Goal: Task Accomplishment & Management: Use online tool/utility

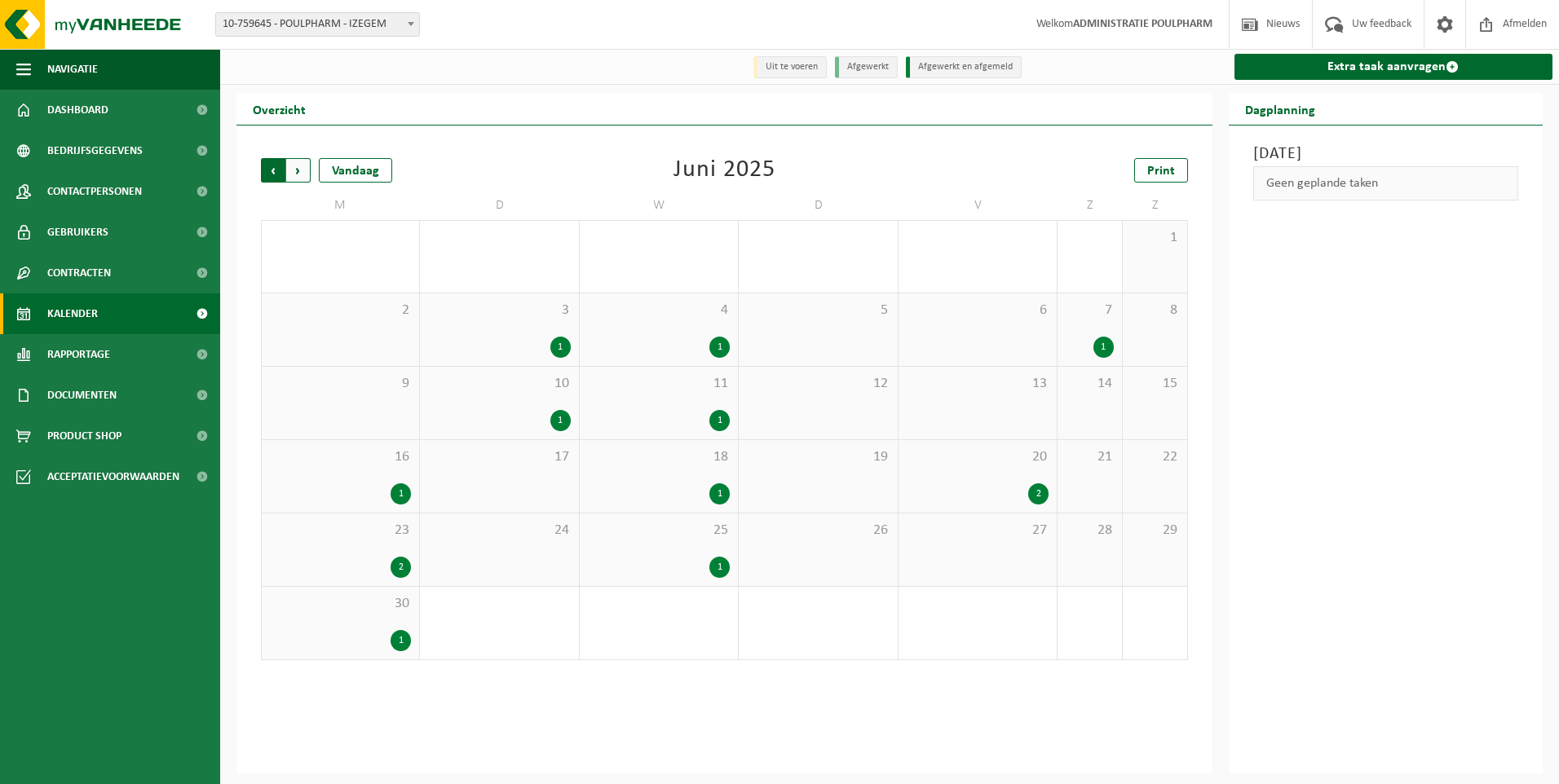
click at [299, 164] on span "Volgende" at bounding box center [298, 170] width 25 height 25
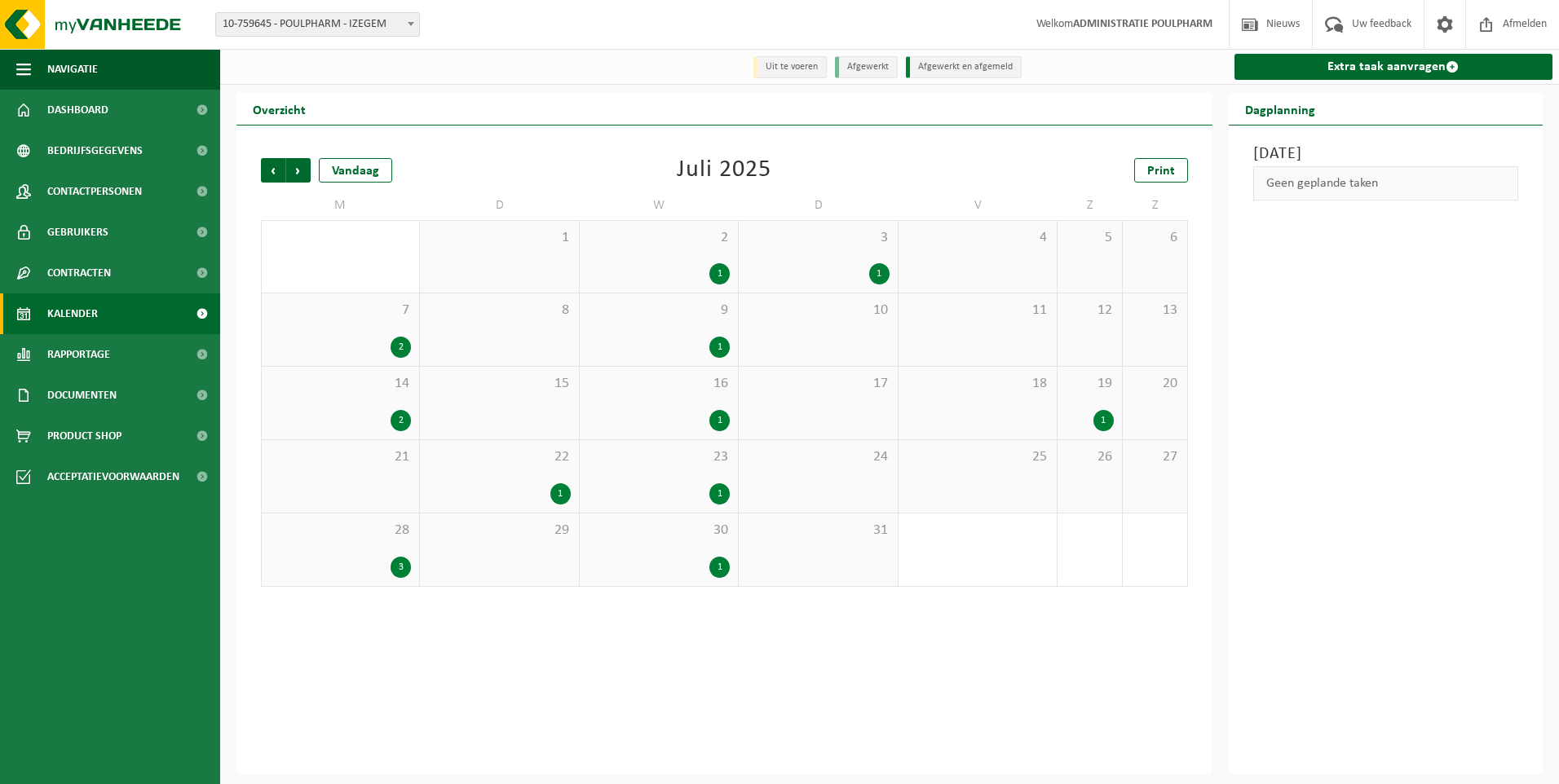
click at [299, 164] on span "Volgende" at bounding box center [298, 170] width 25 height 25
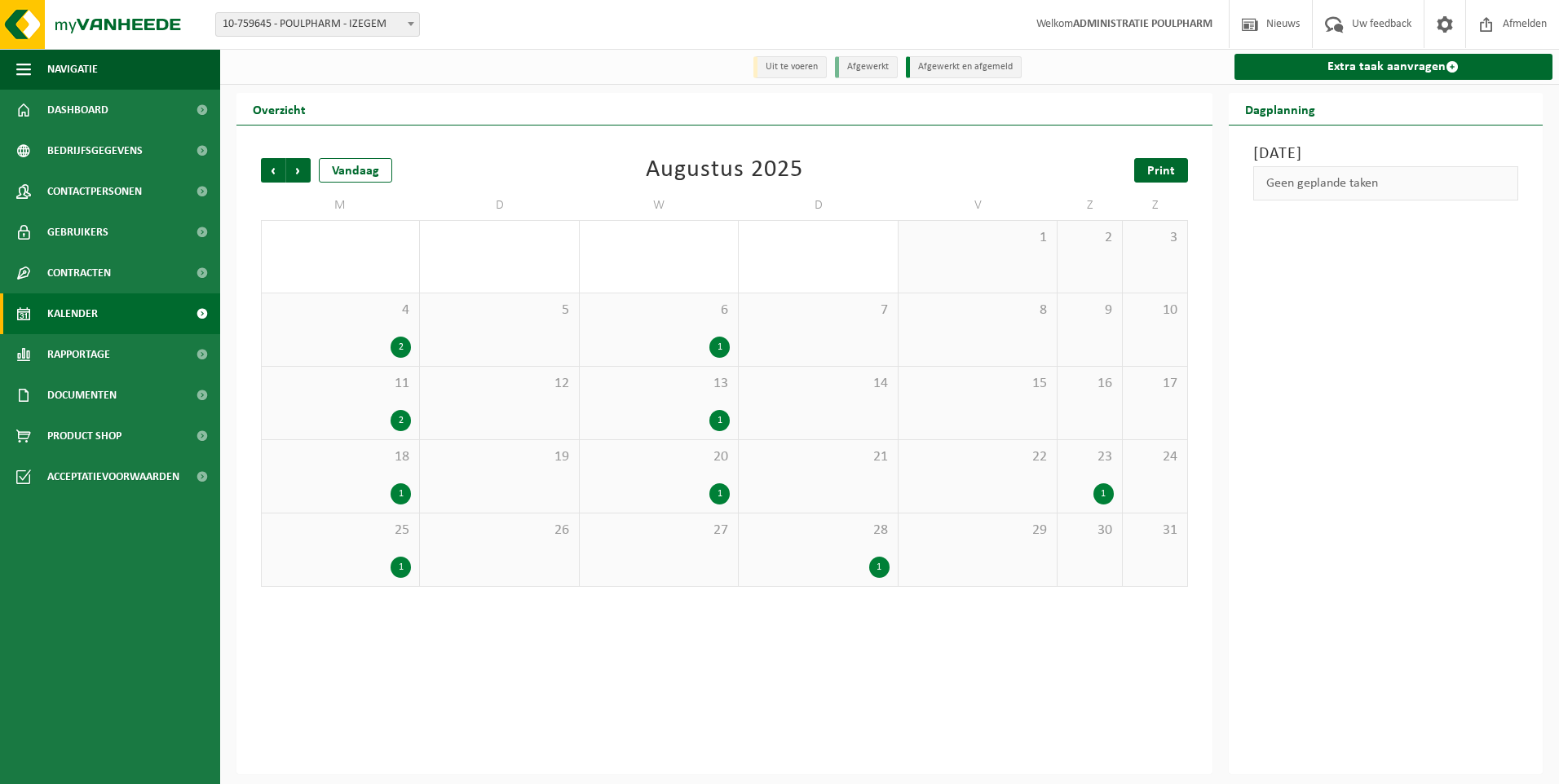
click at [1164, 183] on link "Print" at bounding box center [1161, 170] width 53 height 25
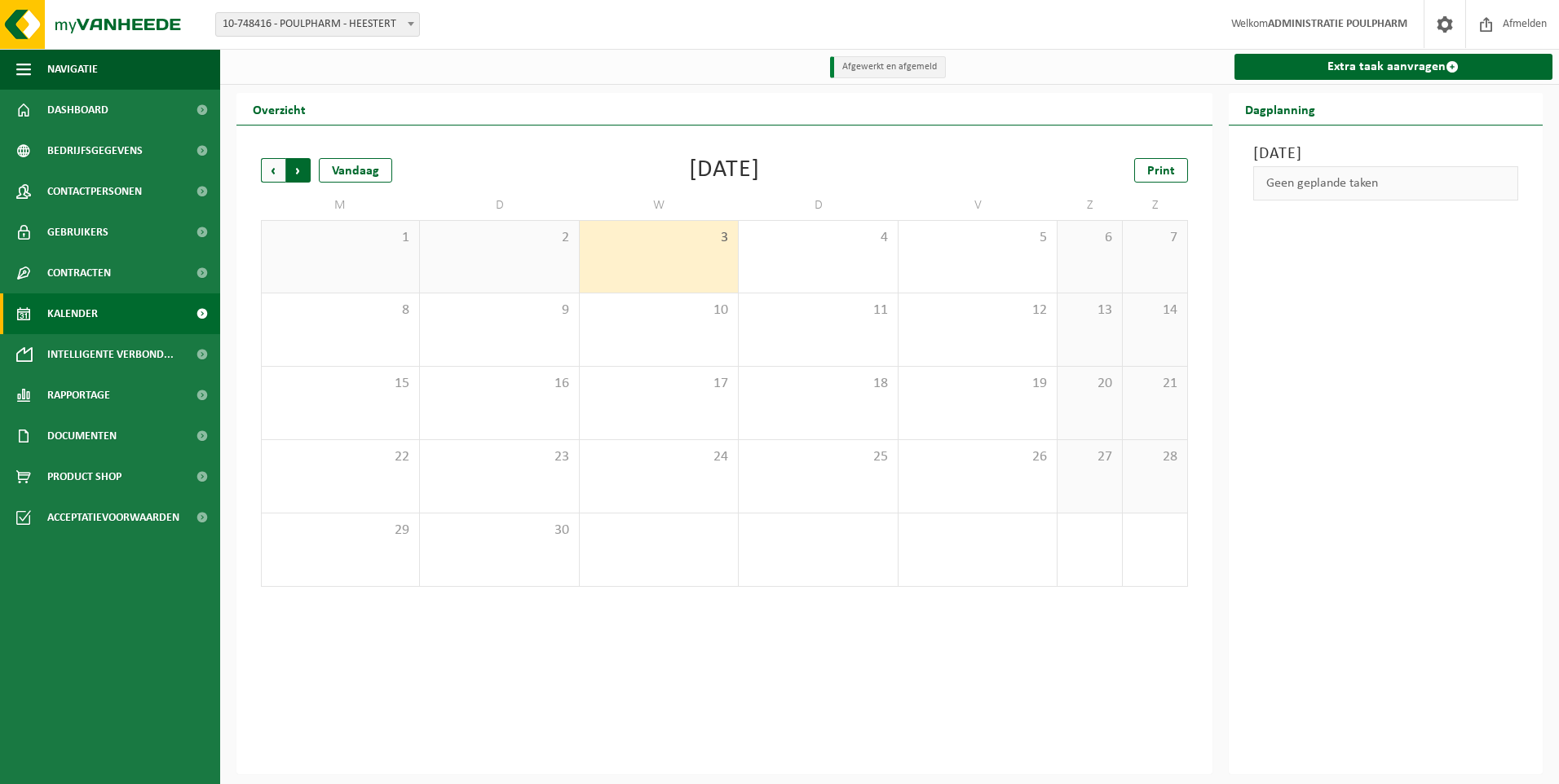
click at [264, 172] on span "Vorige" at bounding box center [273, 170] width 25 height 25
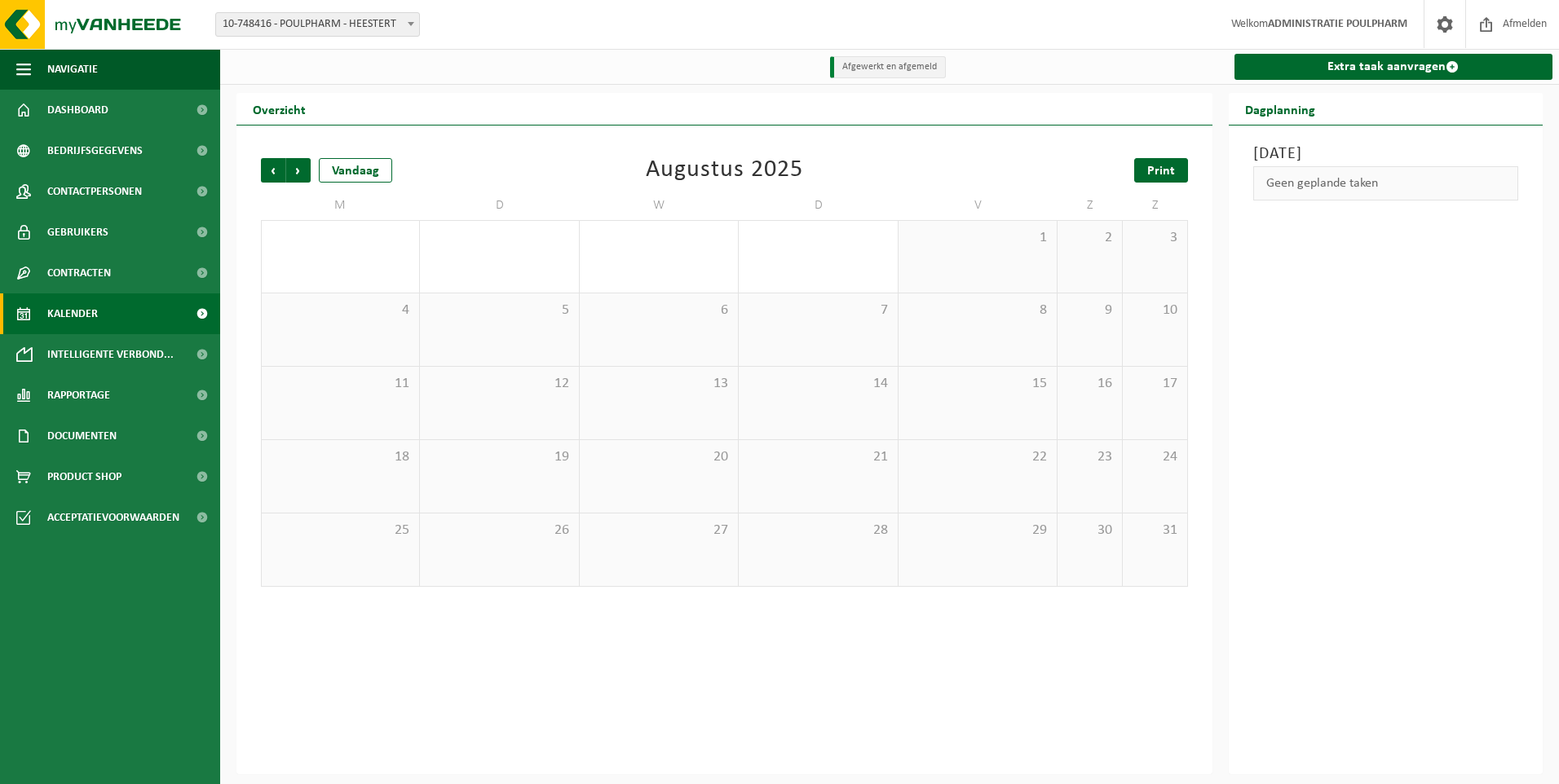
click at [1168, 178] on span "Print" at bounding box center [1161, 171] width 28 height 13
click at [406, 25] on span at bounding box center [411, 23] width 16 height 21
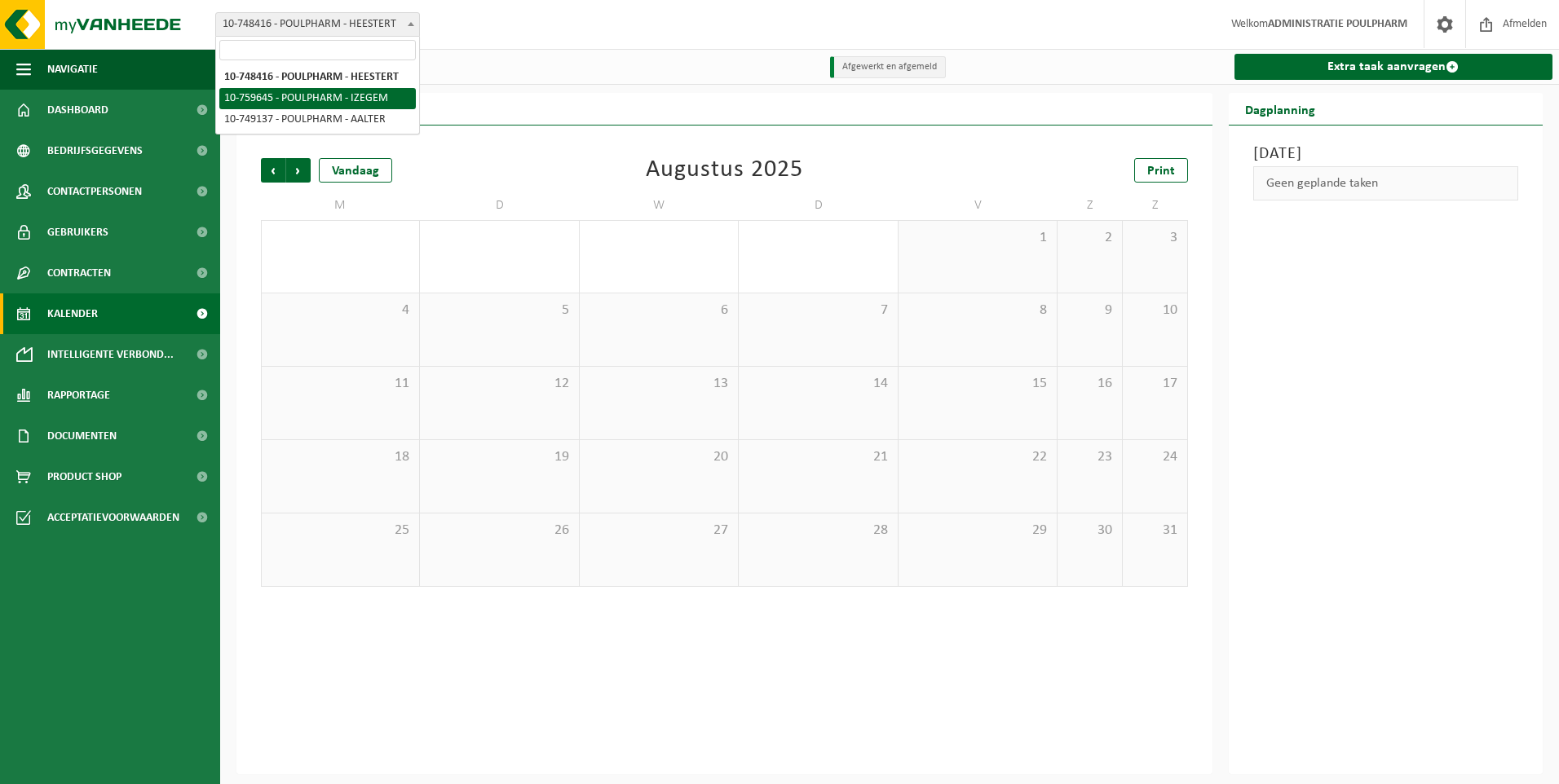
select select "9913"
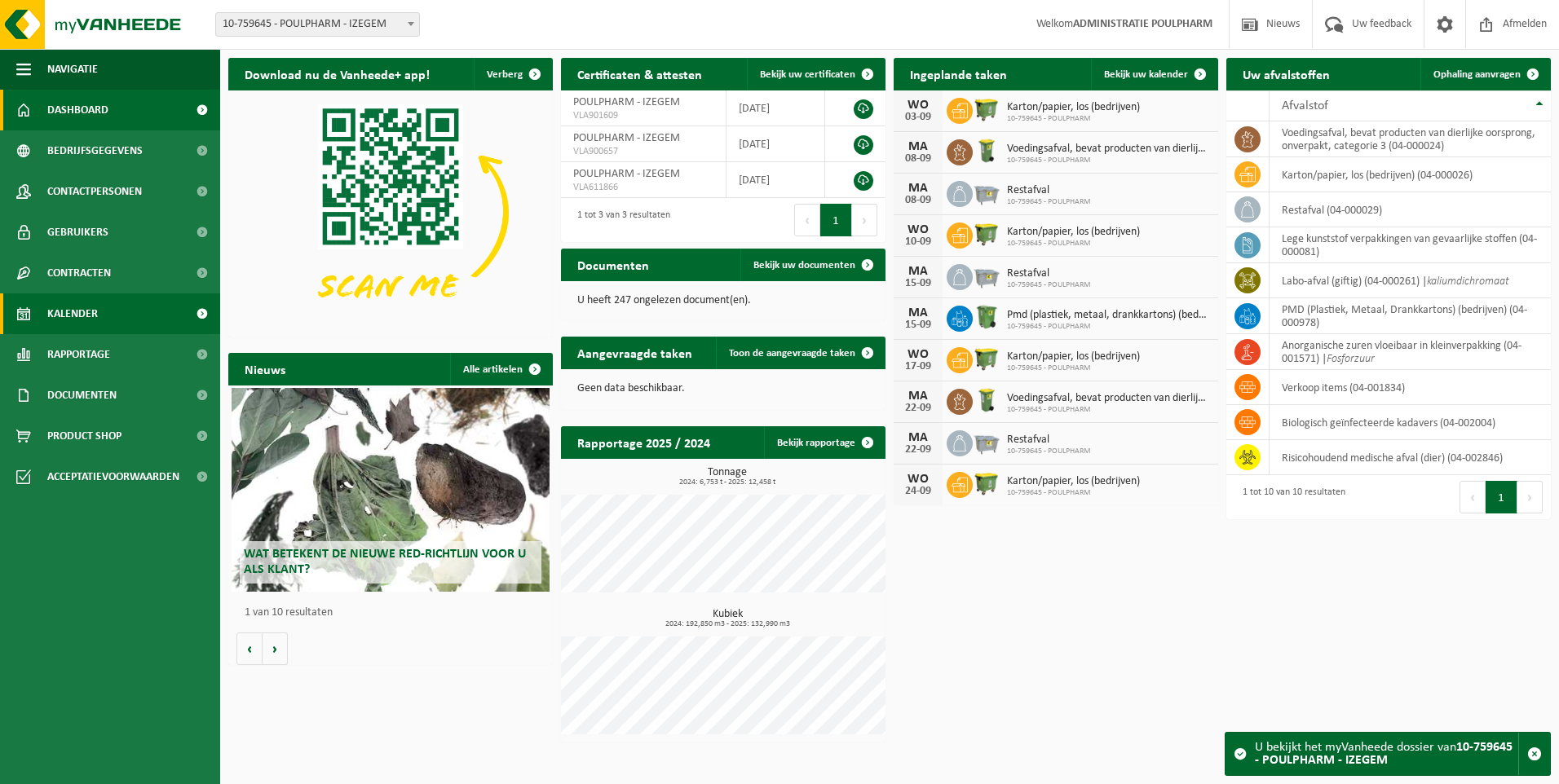
click at [82, 312] on span "Kalender" at bounding box center [72, 313] width 50 height 41
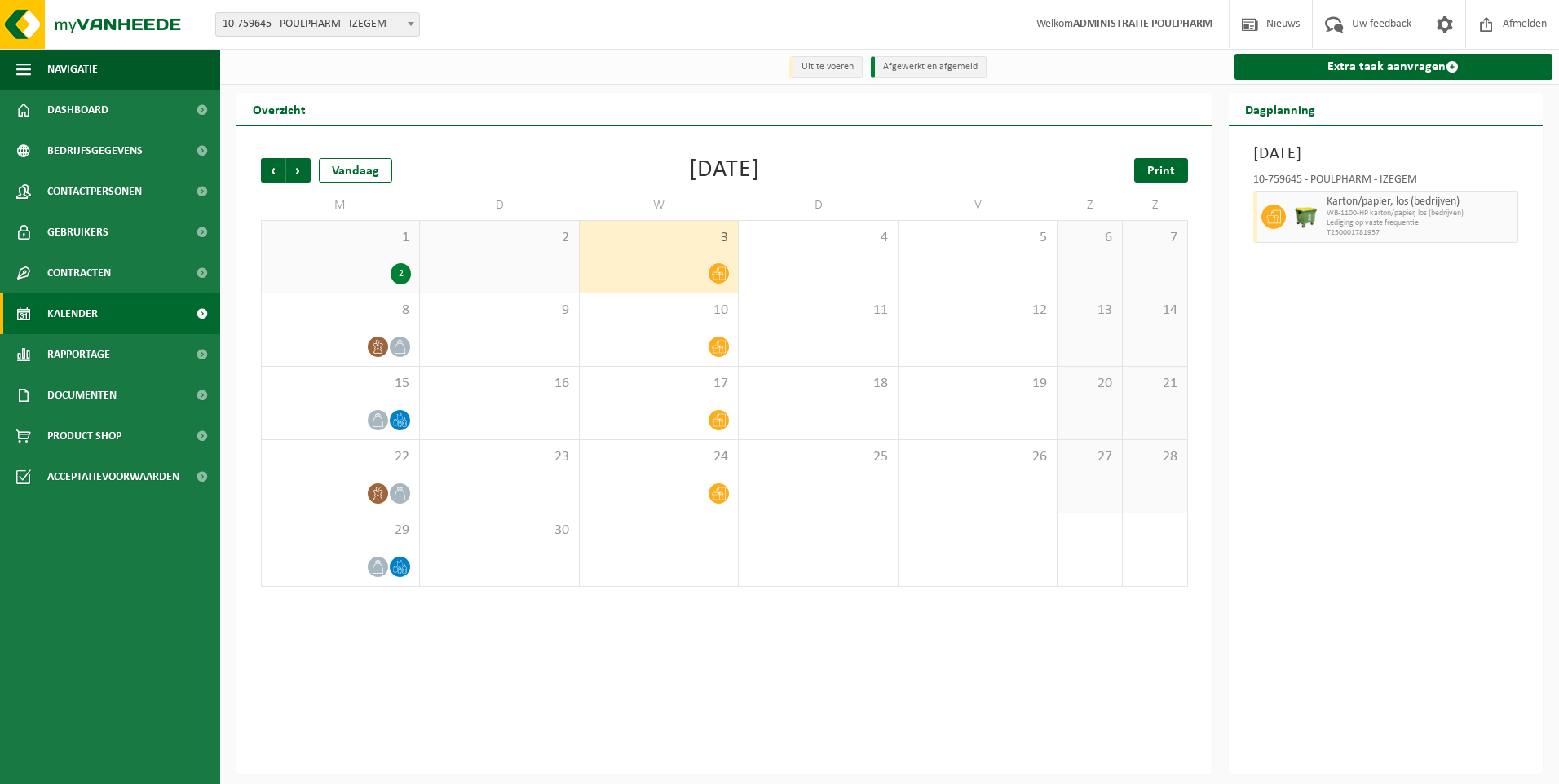
click at [1173, 176] on span "Print" at bounding box center [1161, 171] width 28 height 13
click at [262, 169] on span "Vorige" at bounding box center [273, 170] width 25 height 25
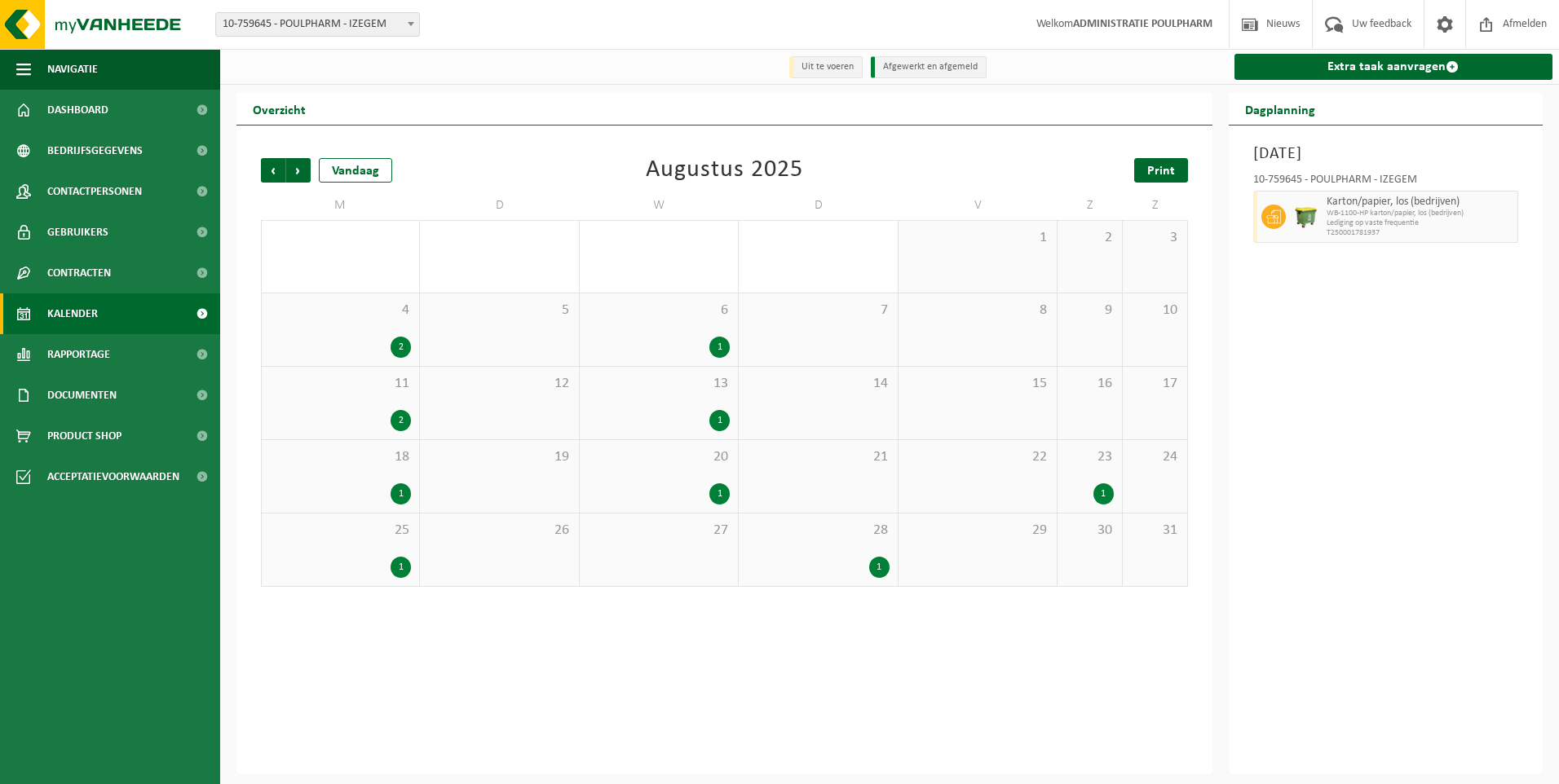
click at [1154, 171] on span "Print" at bounding box center [1161, 171] width 28 height 13
click at [304, 174] on span "Volgende" at bounding box center [298, 170] width 25 height 25
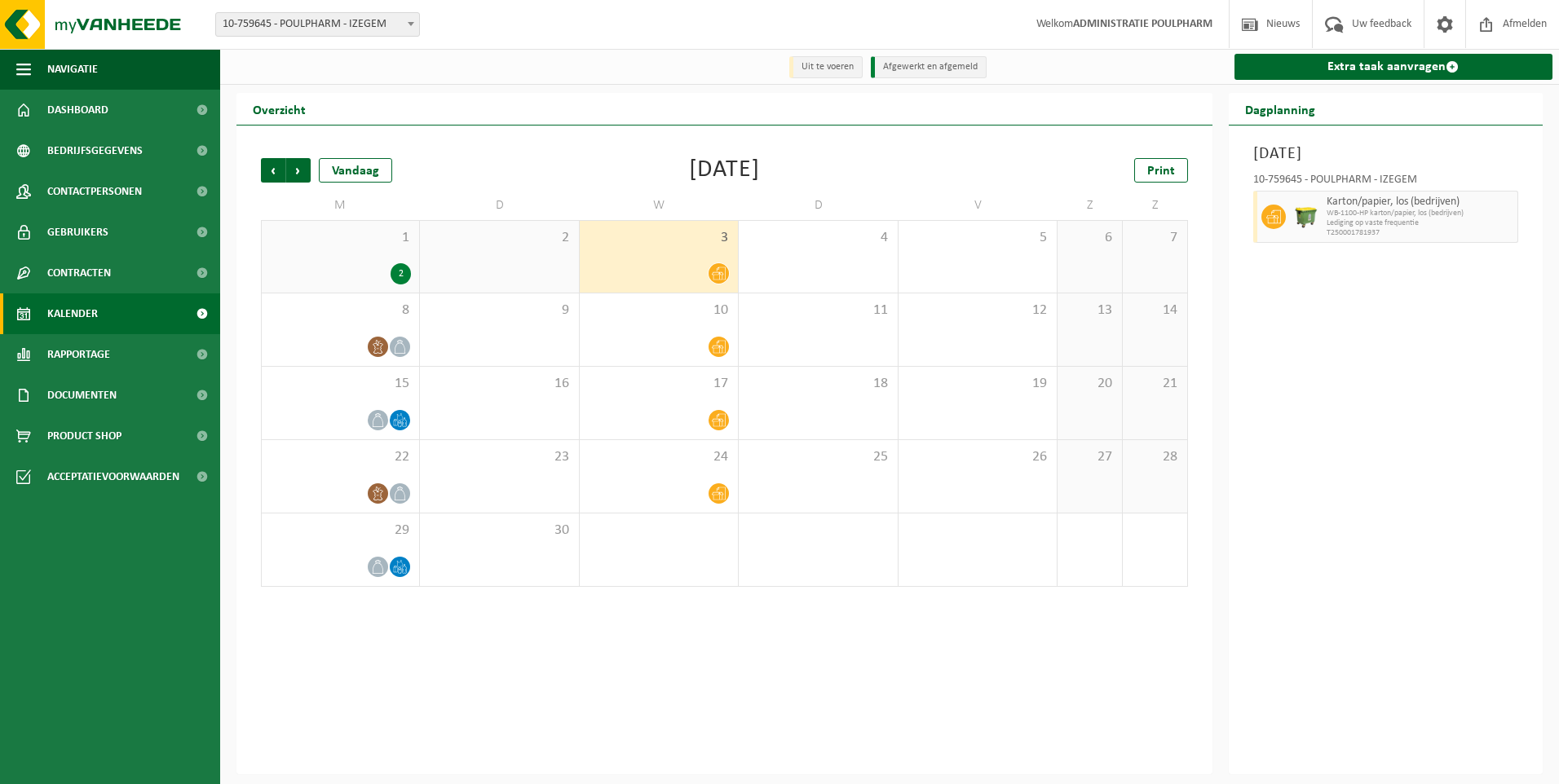
click at [1159, 152] on div "Vorige Volgende Vandaag September 2025 Print M D W D V Z Z 1 2 2 3 4 5 6 7 8 9 …" at bounding box center [725, 372] width 944 height 462
click at [1154, 167] on span "Print" at bounding box center [1161, 171] width 28 height 13
click at [272, 166] on span "Vorige" at bounding box center [273, 170] width 25 height 25
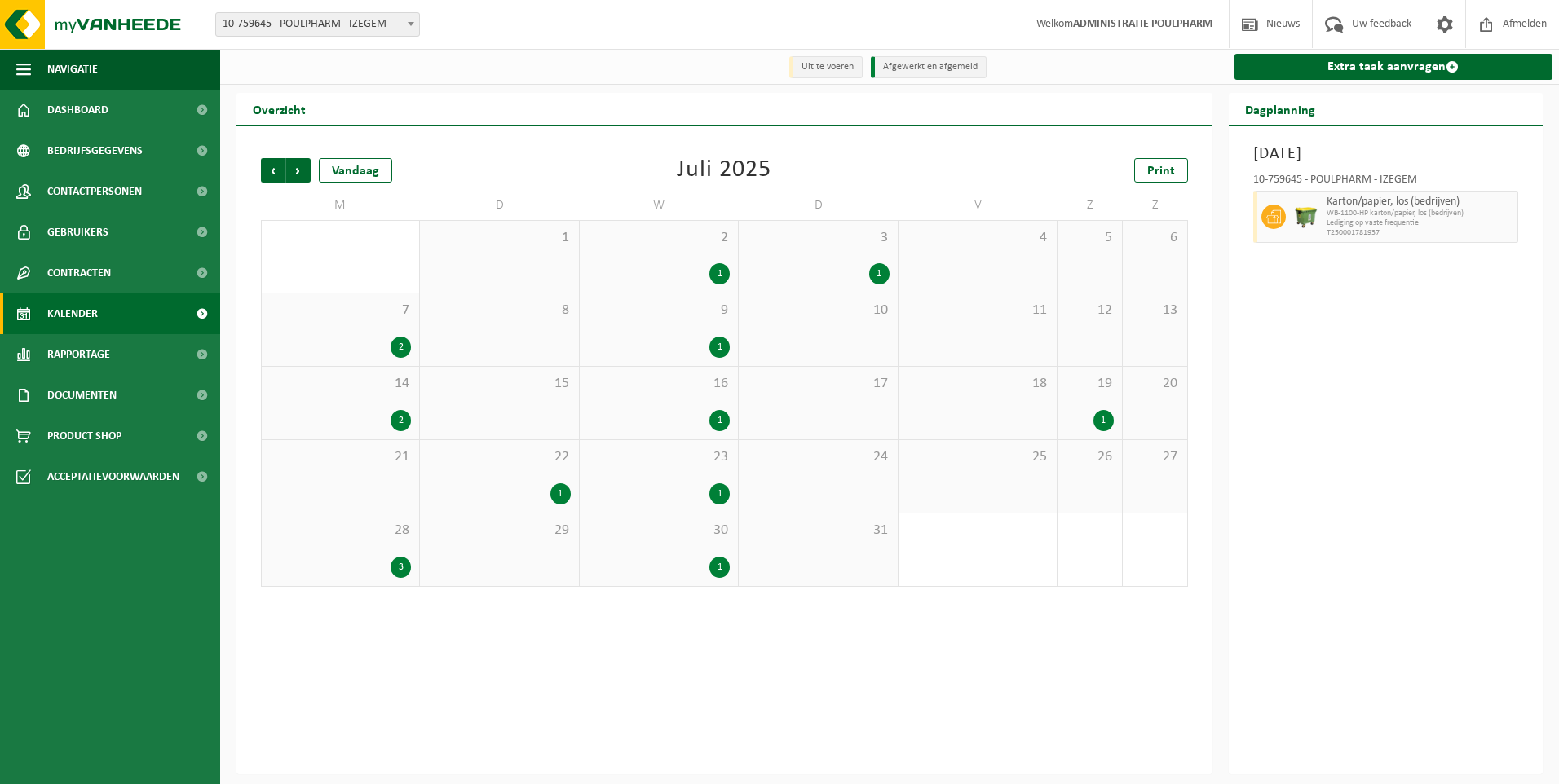
click at [272, 166] on span "Vorige" at bounding box center [273, 170] width 25 height 25
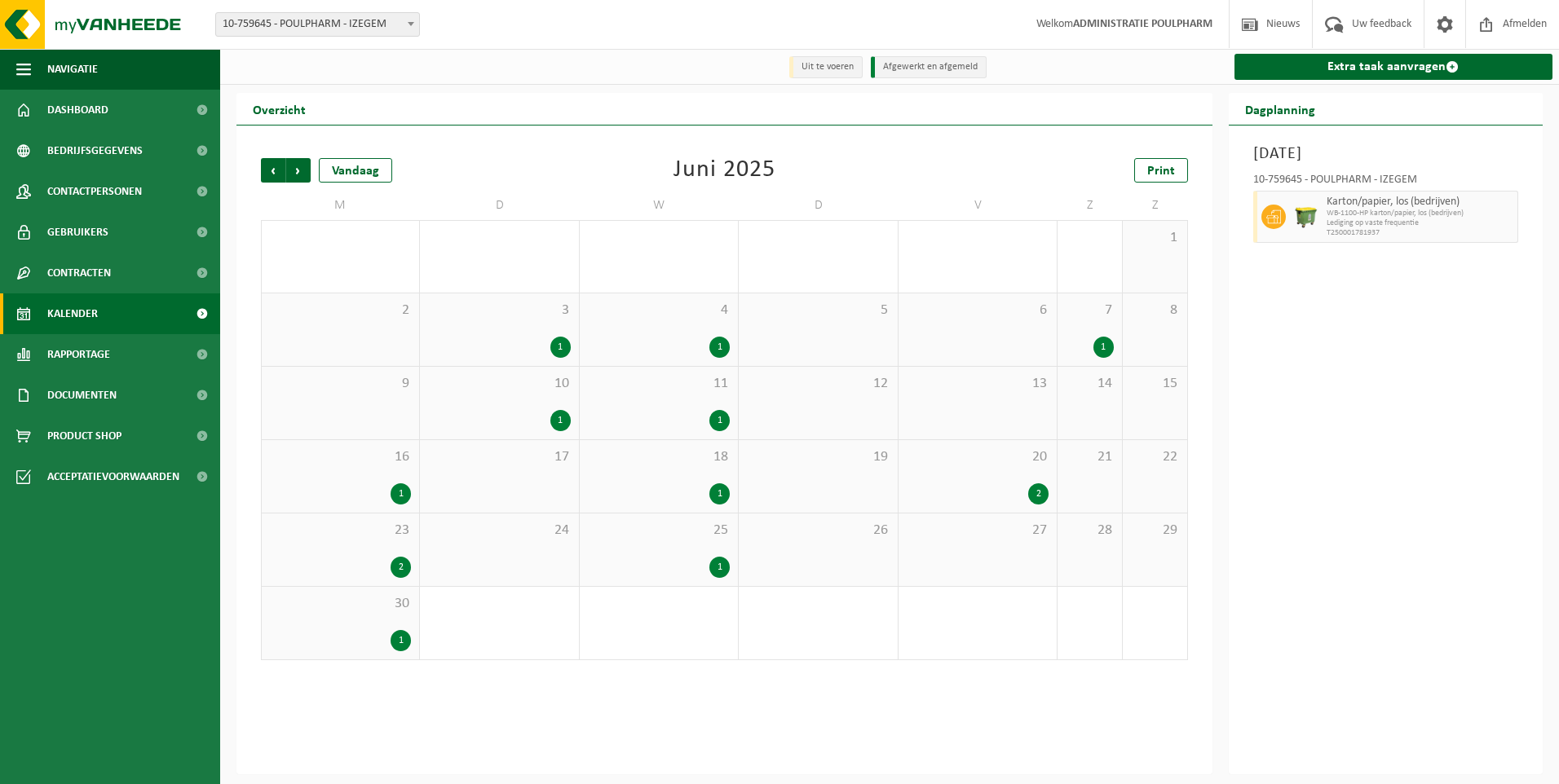
click at [272, 166] on span "Vorige" at bounding box center [273, 170] width 25 height 25
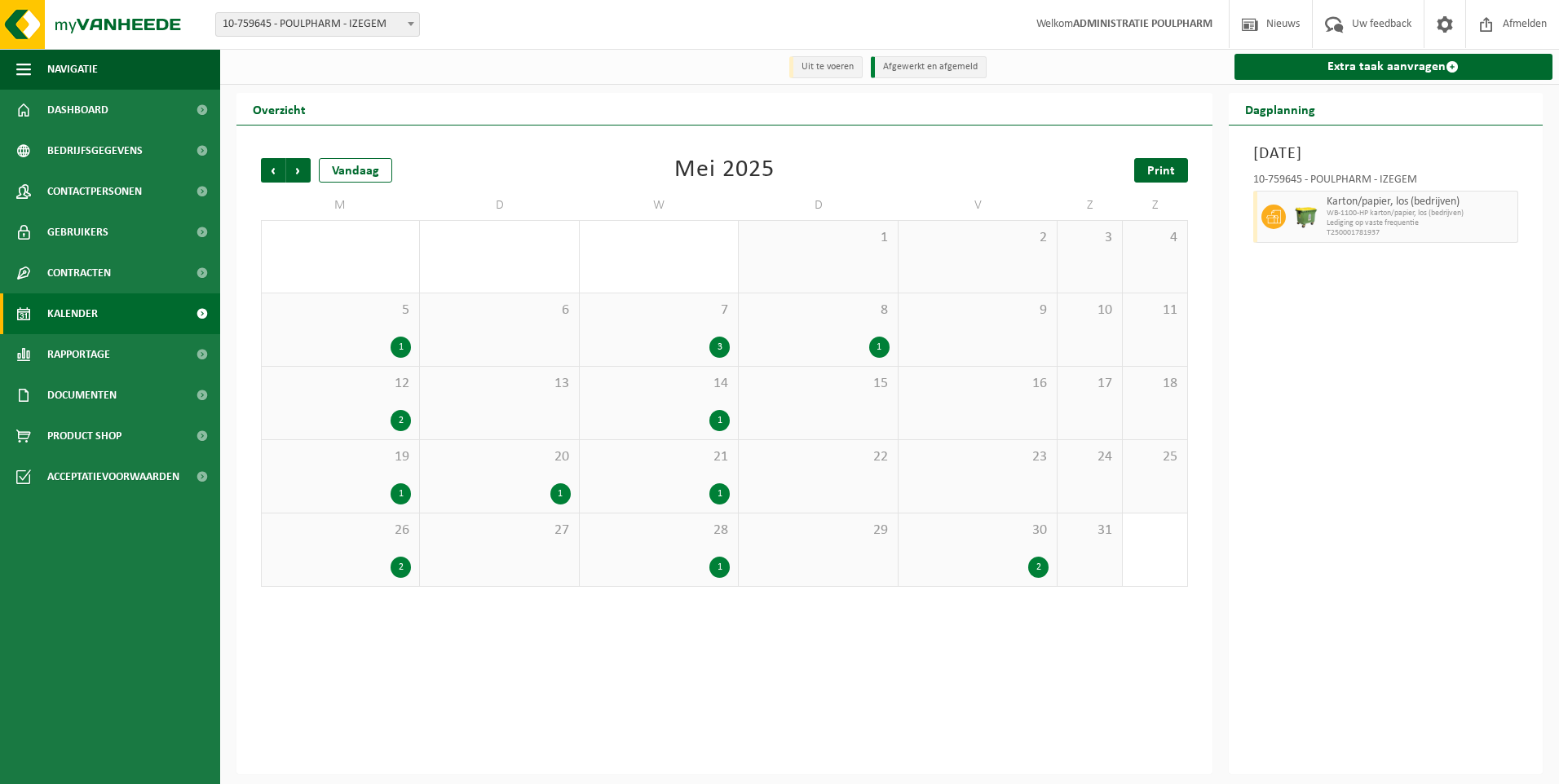
click at [1172, 178] on span "Print" at bounding box center [1161, 171] width 28 height 13
